Goal: Task Accomplishment & Management: Use online tool/utility

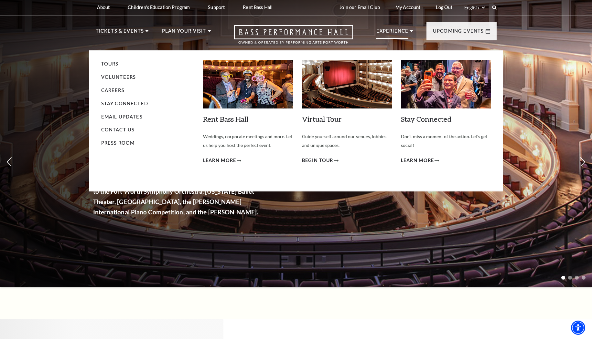
scroll to position [2, 0]
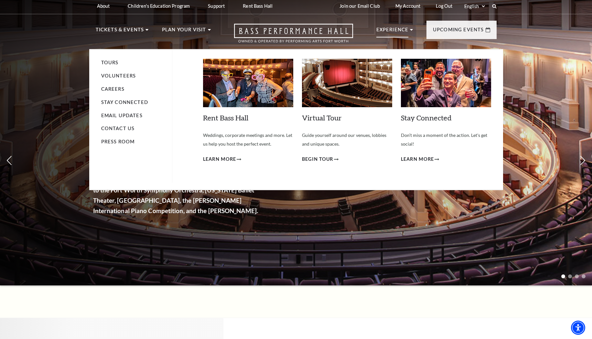
click at [396, 29] on p "Experience" at bounding box center [392, 32] width 32 height 12
click at [143, 77] on li "Volunteers" at bounding box center [133, 76] width 64 height 8
click at [411, 28] on li "Experience Tours Volunteers Careers Stay Connected Email Updates Contact Us Pre…" at bounding box center [394, 37] width 37 height 22
click at [117, 75] on link "Volunteers" at bounding box center [118, 75] width 35 height 5
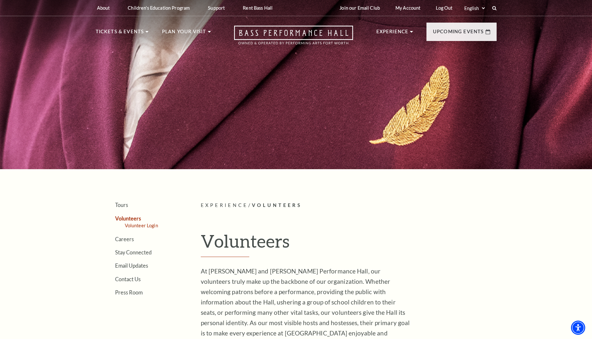
click at [137, 226] on link "Volunteer Login" at bounding box center [141, 225] width 33 height 5
click at [140, 226] on link "Volunteer Login" at bounding box center [141, 225] width 33 height 5
